Goal: Navigation & Orientation: Find specific page/section

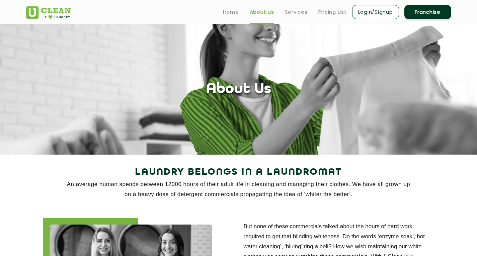
click at [372, 10] on link "Login/Signup" at bounding box center [375, 12] width 47 height 14
click at [286, 12] on link "Services" at bounding box center [296, 12] width 23 height 8
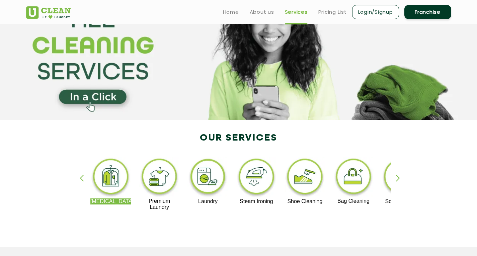
scroll to position [33, 0]
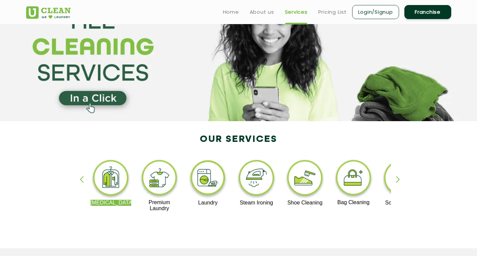
click at [402, 182] on div "button" at bounding box center [401, 185] width 10 height 18
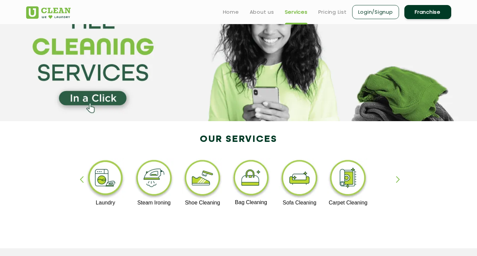
click at [396, 181] on div "[MEDICAL_DATA] Premium Laundry Laundry Steam Ironing Shoe Cleaning Bag Cleaning…" at bounding box center [238, 188] width 435 height 121
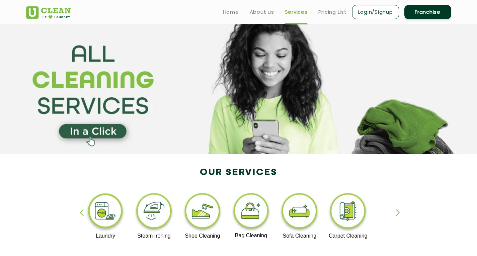
scroll to position [0, 0]
drag, startPoint x: 79, startPoint y: 213, endPoint x: 81, endPoint y: 205, distance: 8.5
click at [79, 212] on div "[MEDICAL_DATA] Premium Laundry Laundry Steam Ironing Shoe Cleaning Bag Cleaning…" at bounding box center [238, 221] width 435 height 121
click at [224, 15] on link "Home" at bounding box center [231, 12] width 16 height 8
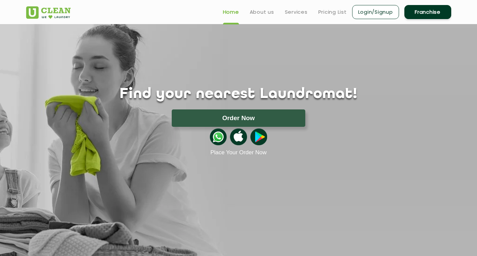
click at [237, 132] on img at bounding box center [238, 137] width 17 height 17
click at [219, 134] on img at bounding box center [218, 137] width 17 height 17
